Goal: Transaction & Acquisition: Purchase product/service

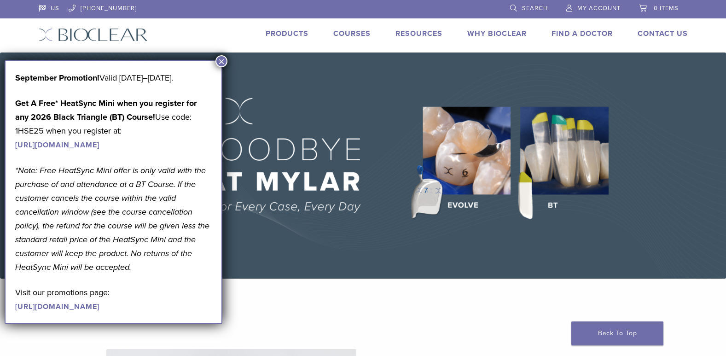
click at [223, 61] on button "×" at bounding box center [221, 61] width 12 height 12
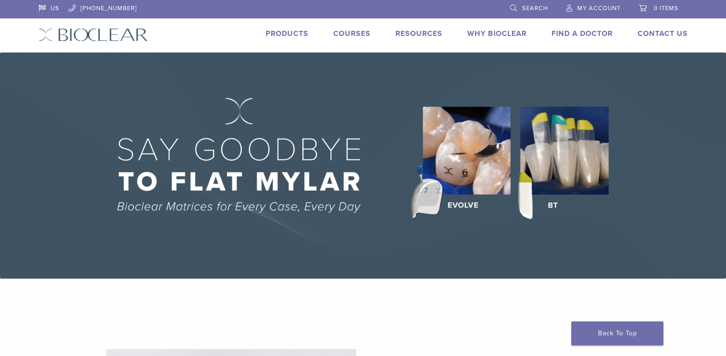
click at [274, 33] on link "Products" at bounding box center [287, 33] width 43 height 9
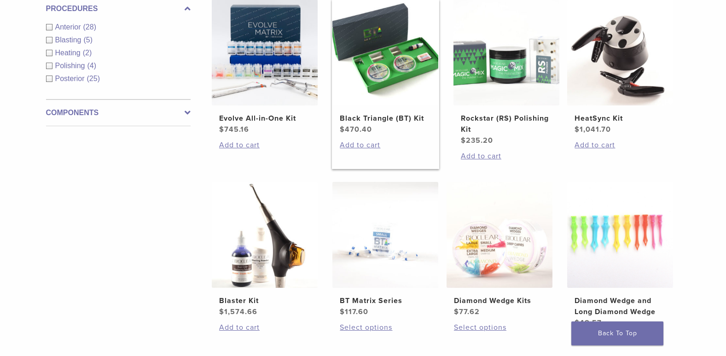
scroll to position [368, 0]
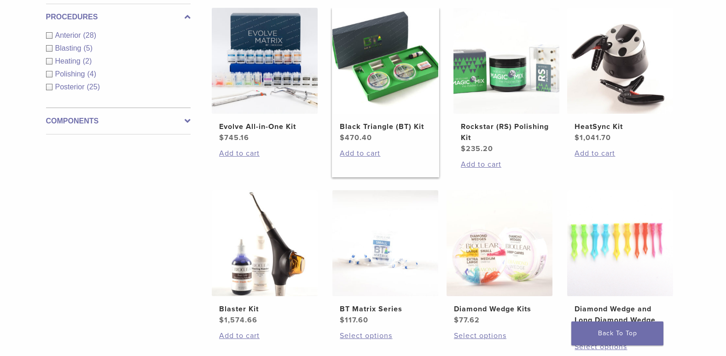
click at [371, 128] on h2 "Black Triangle (BT) Kit" at bounding box center [385, 126] width 91 height 11
